Goal: Task Accomplishment & Management: Complete application form

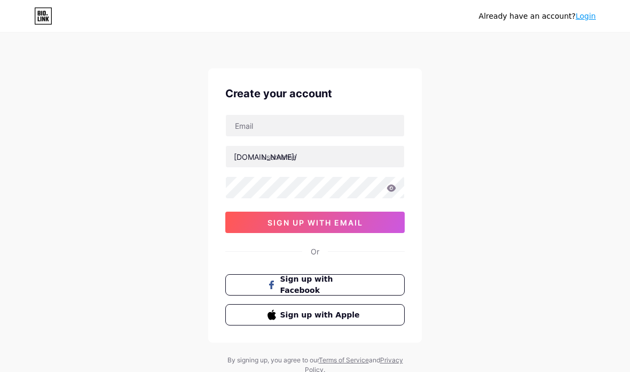
click at [378, 222] on button "sign up with email" at bounding box center [314, 221] width 179 height 21
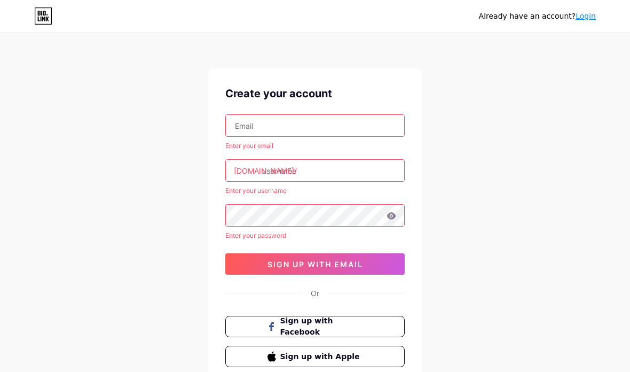
click at [365, 129] on input "text" at bounding box center [315, 125] width 178 height 21
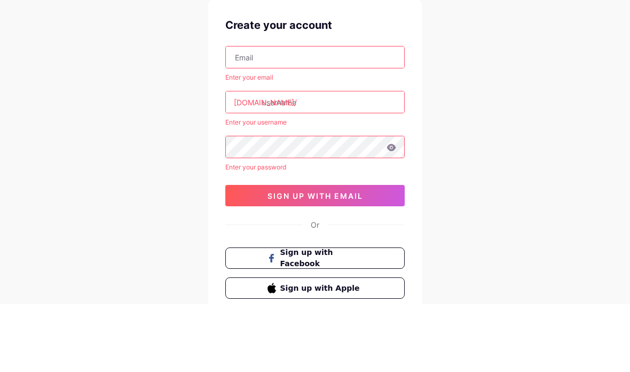
type input "H"
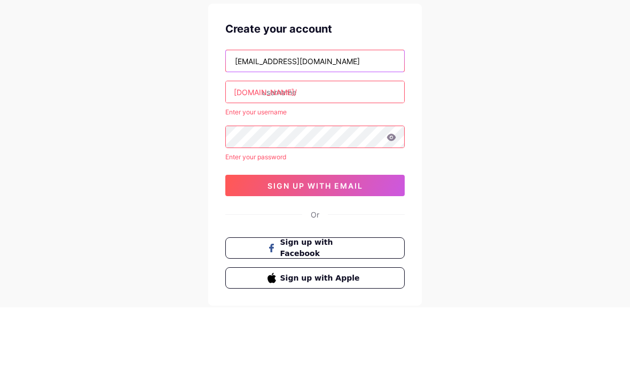
type input "[EMAIL_ADDRESS][DOMAIN_NAME]"
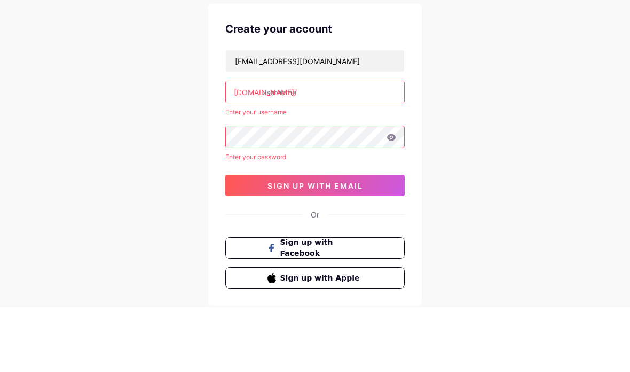
click at [356, 146] on input "text" at bounding box center [315, 156] width 178 height 21
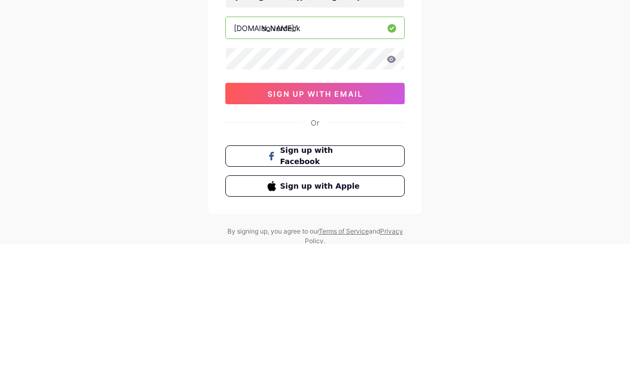
type input "solverdeck"
click at [391, 184] on icon at bounding box center [391, 187] width 10 height 7
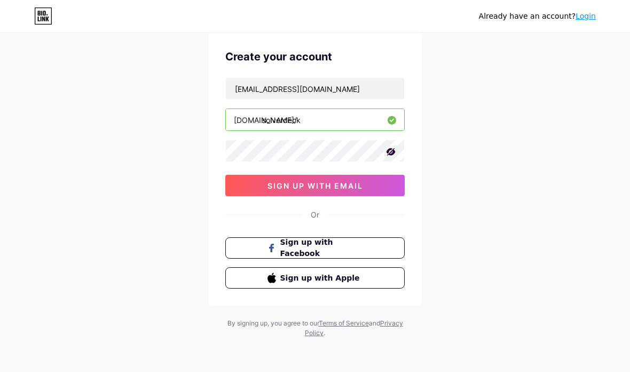
click at [378, 181] on button "sign up with email" at bounding box center [314, 185] width 179 height 21
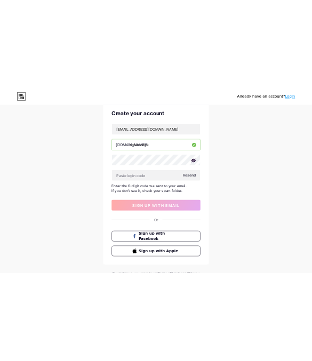
scroll to position [16, 0]
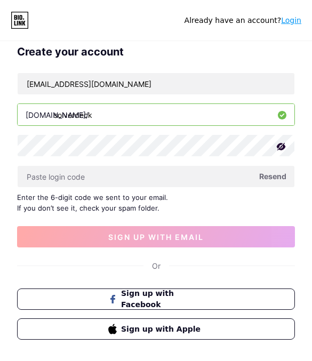
click at [152, 177] on input "text" at bounding box center [156, 176] width 277 height 21
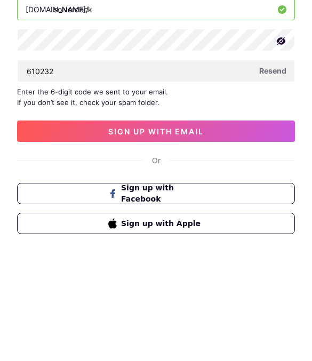
type input "610232"
click at [260, 226] on button "sign up with email" at bounding box center [156, 236] width 278 height 21
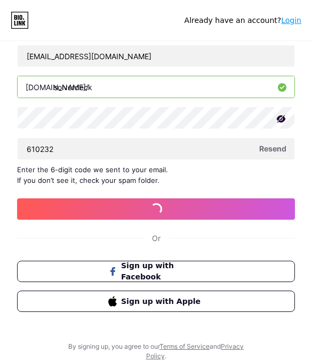
scroll to position [53, 0]
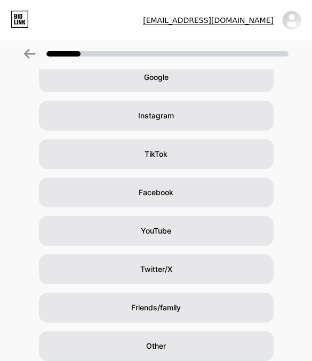
scroll to position [53, 0]
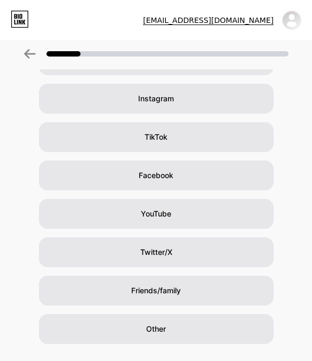
click at [214, 325] on div "Other" at bounding box center [156, 329] width 235 height 30
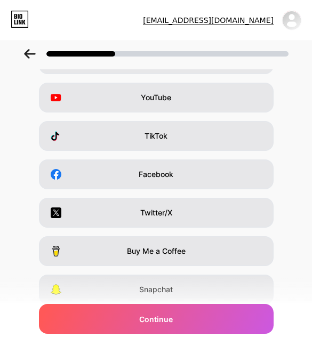
scroll to position [0, 0]
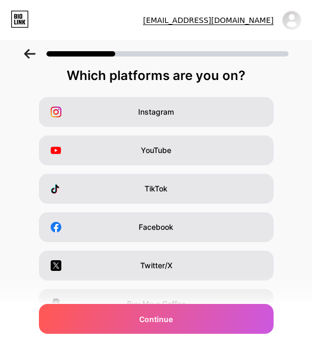
click at [223, 112] on div "Instagram" at bounding box center [156, 112] width 235 height 30
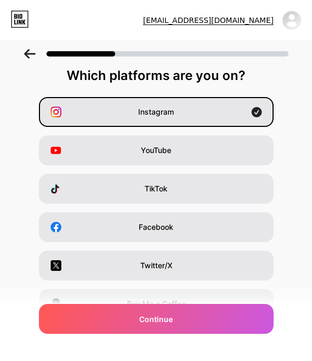
click at [219, 154] on div "YouTube" at bounding box center [156, 151] width 235 height 30
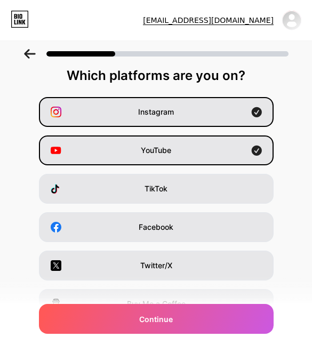
click at [254, 143] on div "YouTube" at bounding box center [156, 151] width 235 height 30
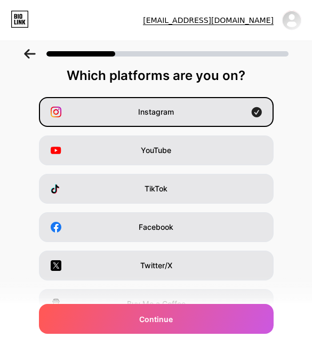
click at [243, 196] on div "TikTok" at bounding box center [156, 189] width 235 height 30
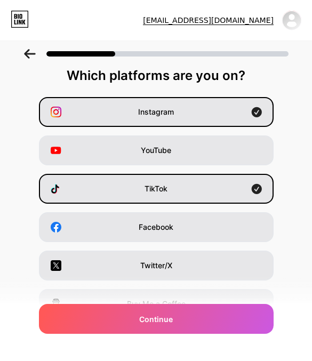
click at [244, 171] on div "Instagram YouTube TikTok Facebook Twitter/X Buy Me a Coffee Snapchat I have a w…" at bounding box center [156, 246] width 302 height 299
click at [233, 195] on div "TikTok" at bounding box center [156, 189] width 235 height 30
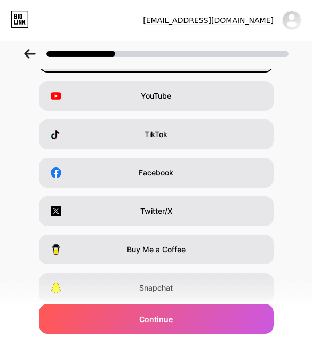
scroll to position [52, 0]
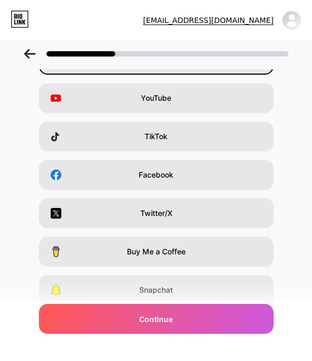
click at [222, 337] on div "I have a website" at bounding box center [156, 329] width 235 height 30
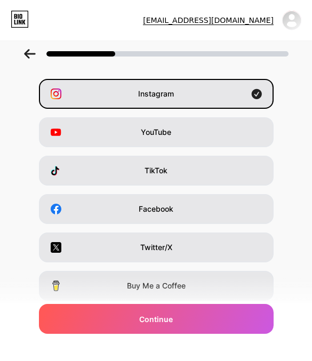
scroll to position [2, 0]
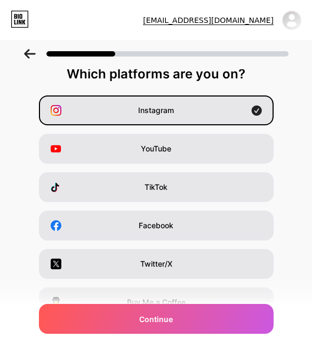
click at [241, 148] on div "YouTube" at bounding box center [156, 149] width 235 height 30
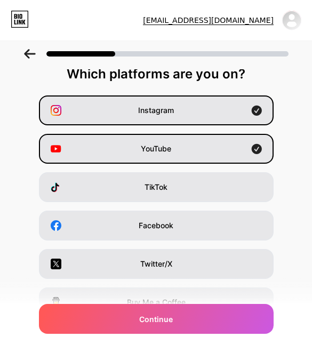
click at [236, 201] on div "TikTok" at bounding box center [156, 187] width 235 height 30
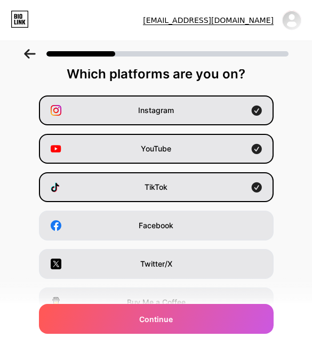
click at [236, 193] on div "TikTok" at bounding box center [156, 187] width 235 height 30
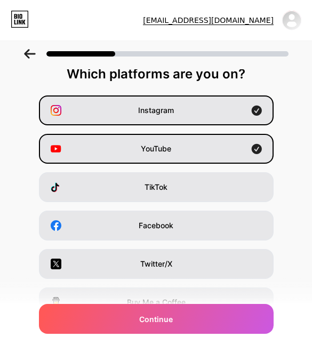
click at [235, 227] on div "Facebook" at bounding box center [156, 226] width 235 height 30
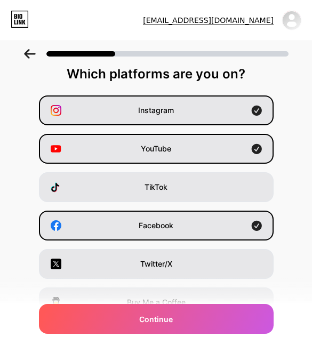
click at [230, 259] on div "Twitter/X" at bounding box center [156, 264] width 235 height 30
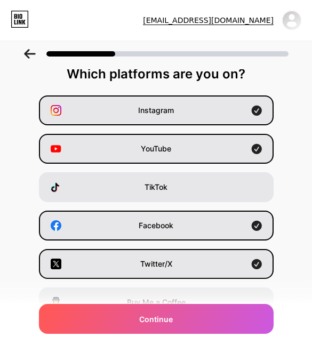
click at [242, 196] on div "TikTok" at bounding box center [156, 187] width 235 height 30
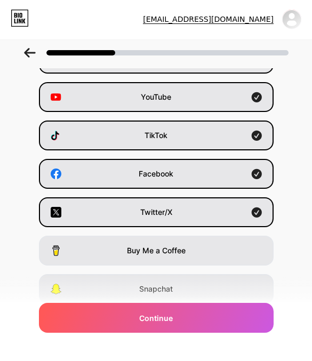
scroll to position [0, 0]
